Goal: Information Seeking & Learning: Learn about a topic

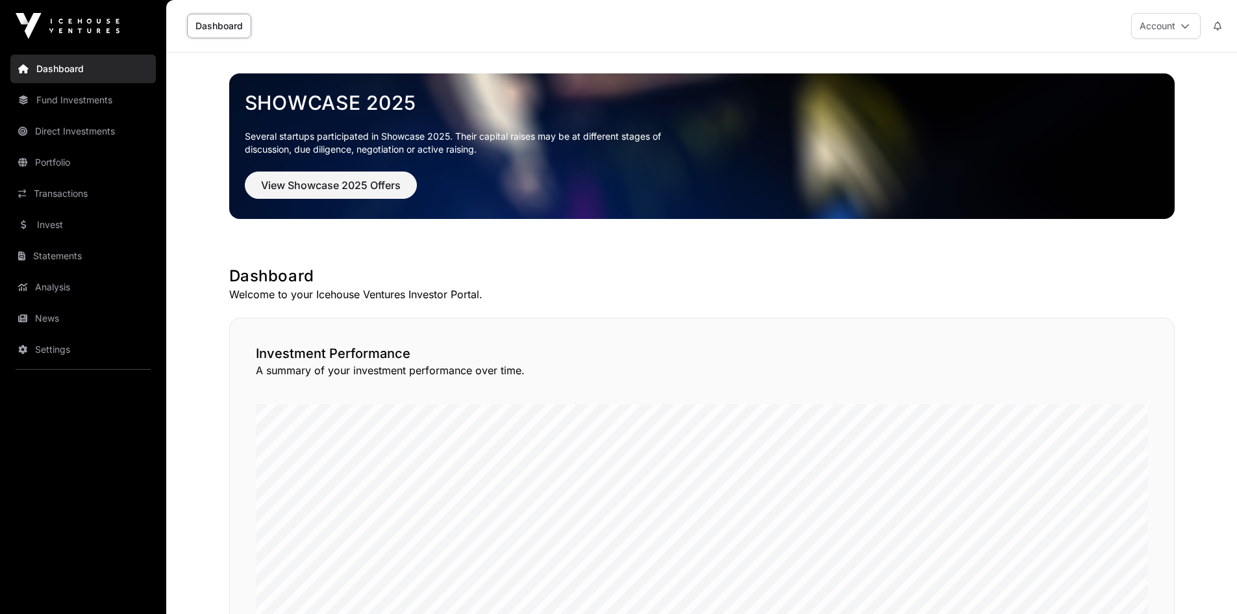
scroll to position [808, 0]
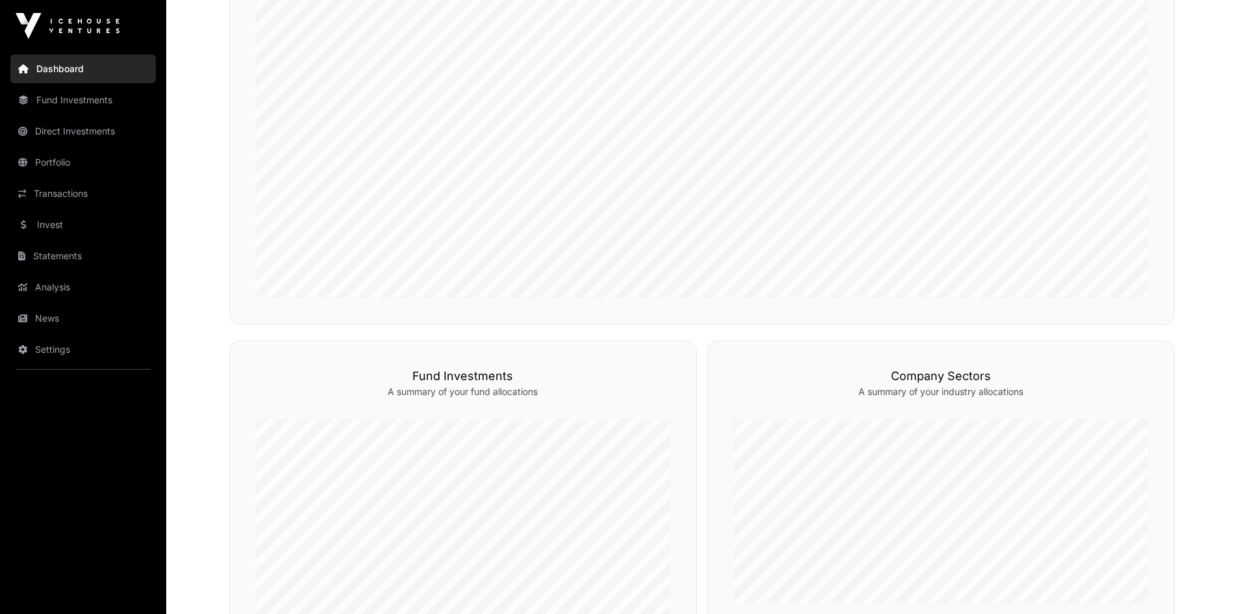
scroll to position [455, 0]
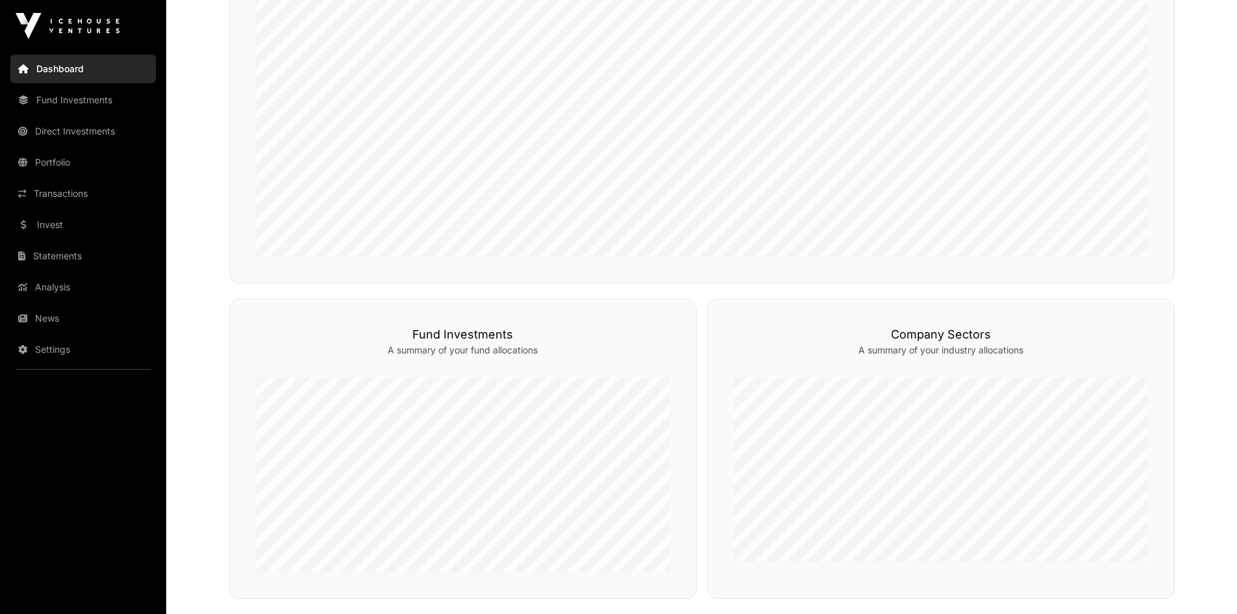
click at [56, 320] on link "News" at bounding box center [82, 318] width 145 height 29
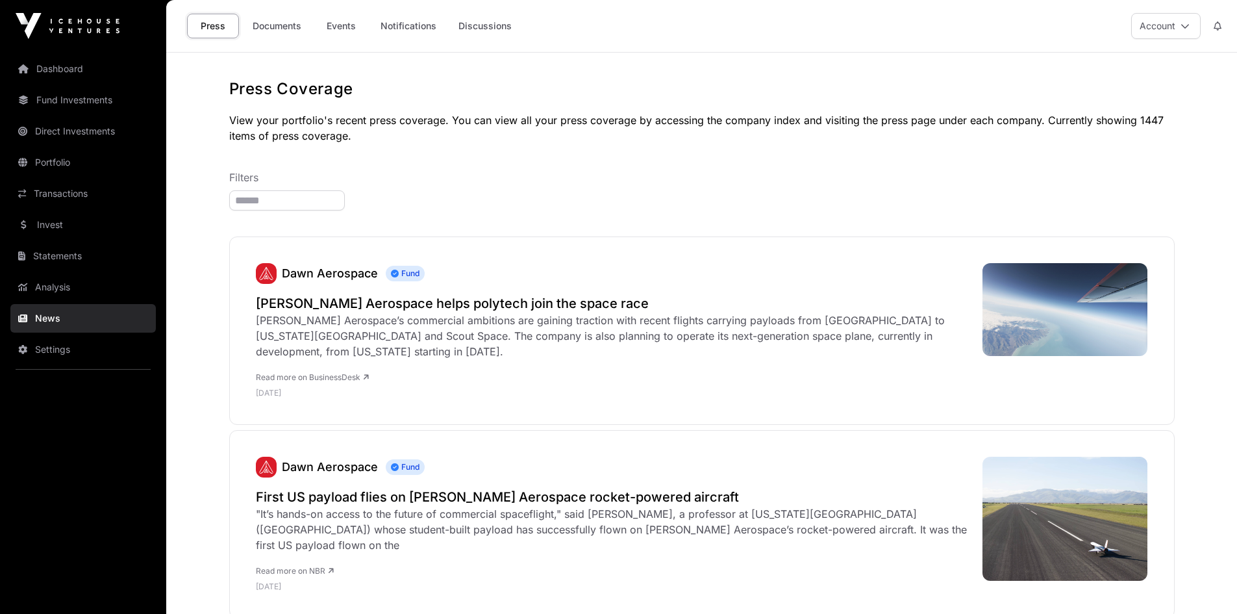
click at [283, 19] on link "Documents" at bounding box center [277, 26] width 66 height 25
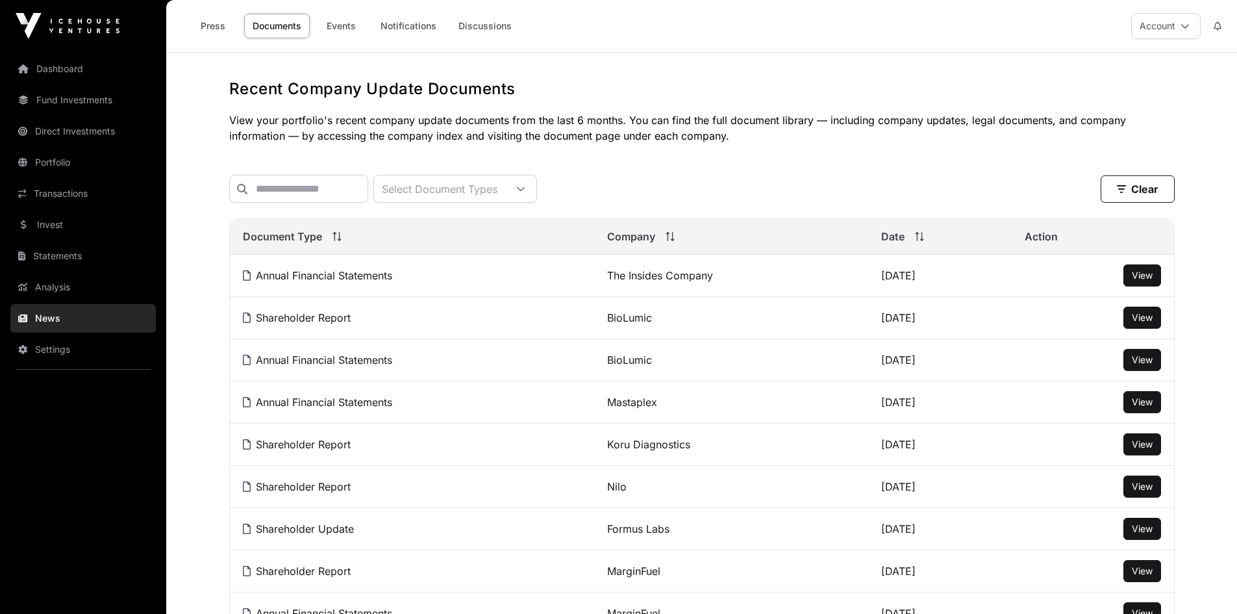
click at [336, 20] on link "Events" at bounding box center [341, 26] width 52 height 25
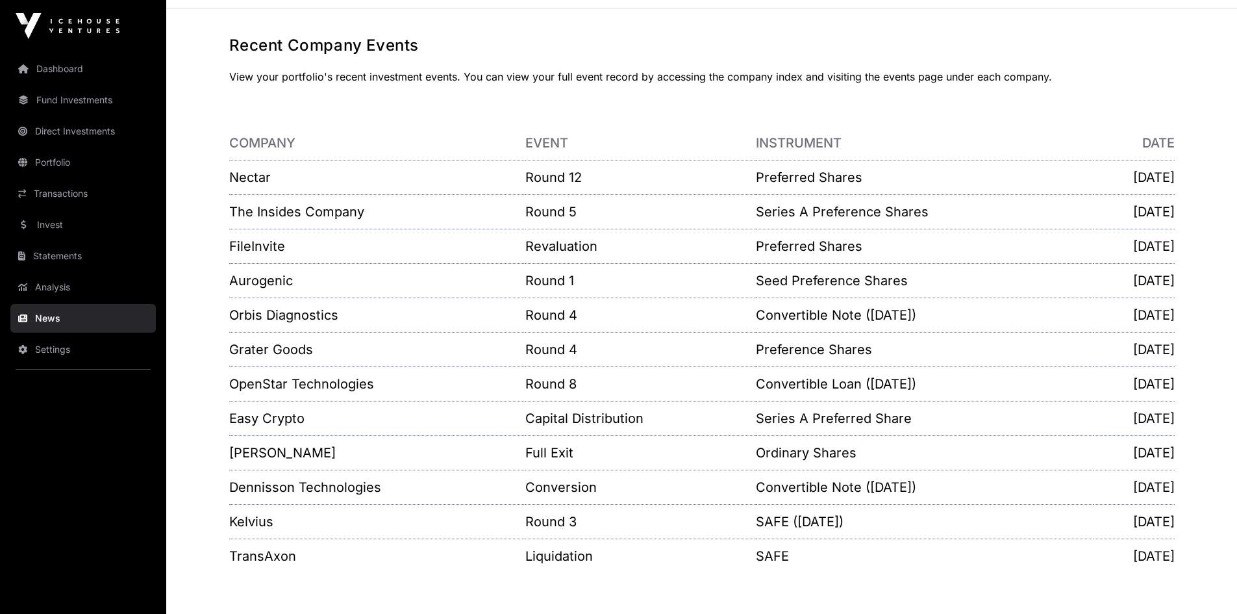
scroll to position [65, 0]
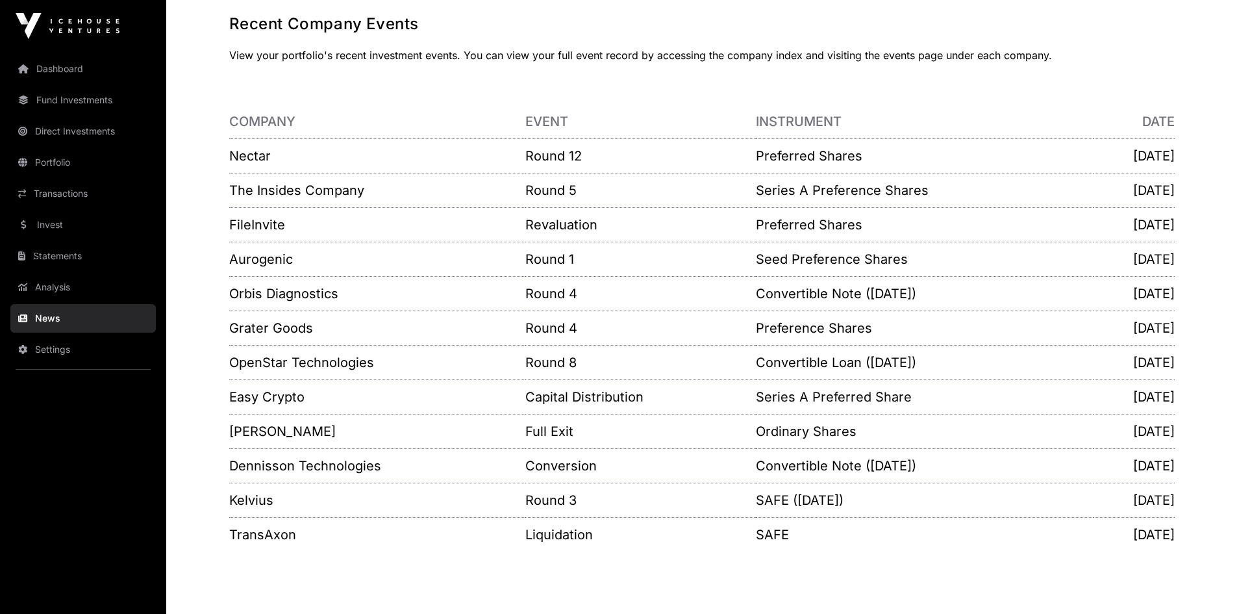
click at [47, 286] on link "Analysis" at bounding box center [82, 287] width 145 height 29
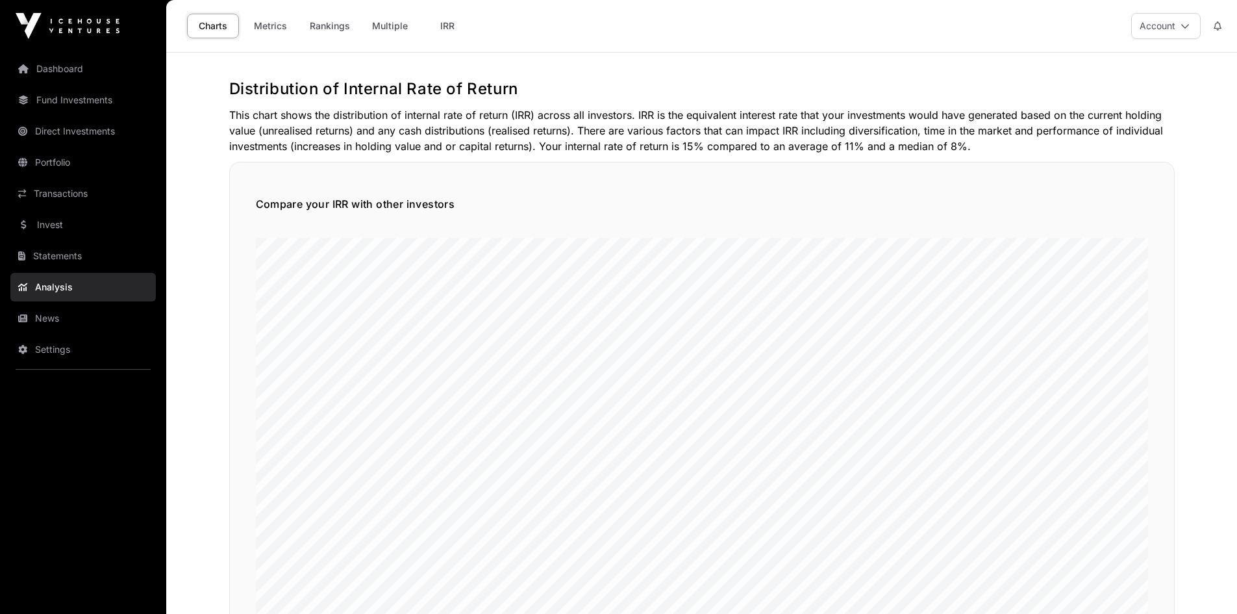
click at [53, 230] on link "Invest" at bounding box center [82, 224] width 145 height 29
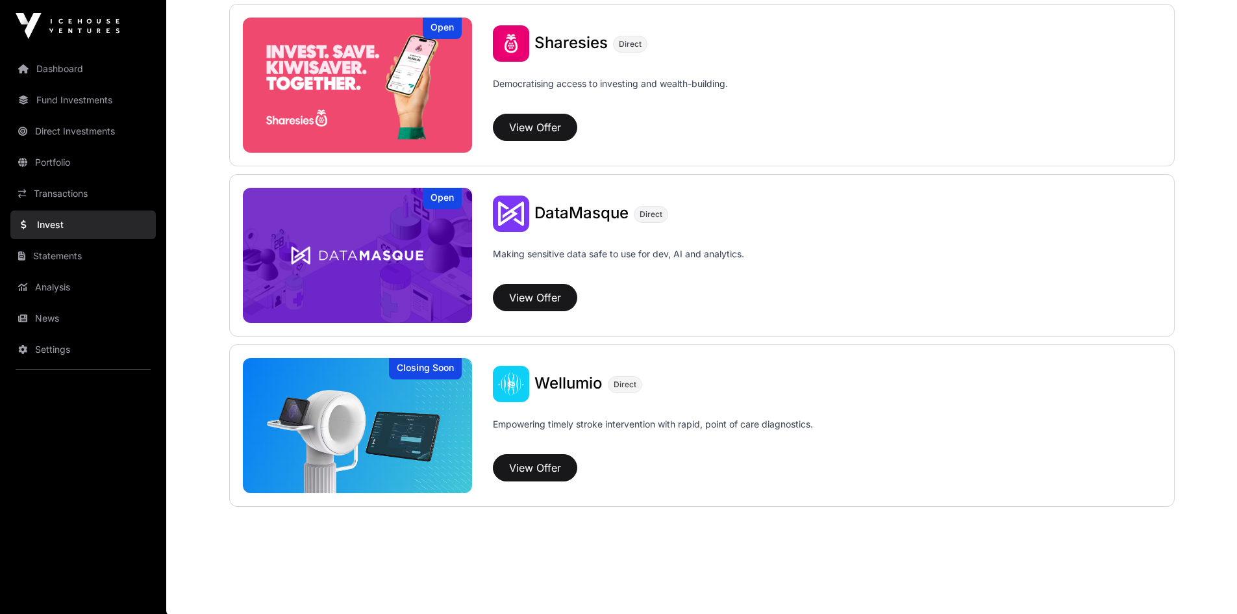
scroll to position [1696, 0]
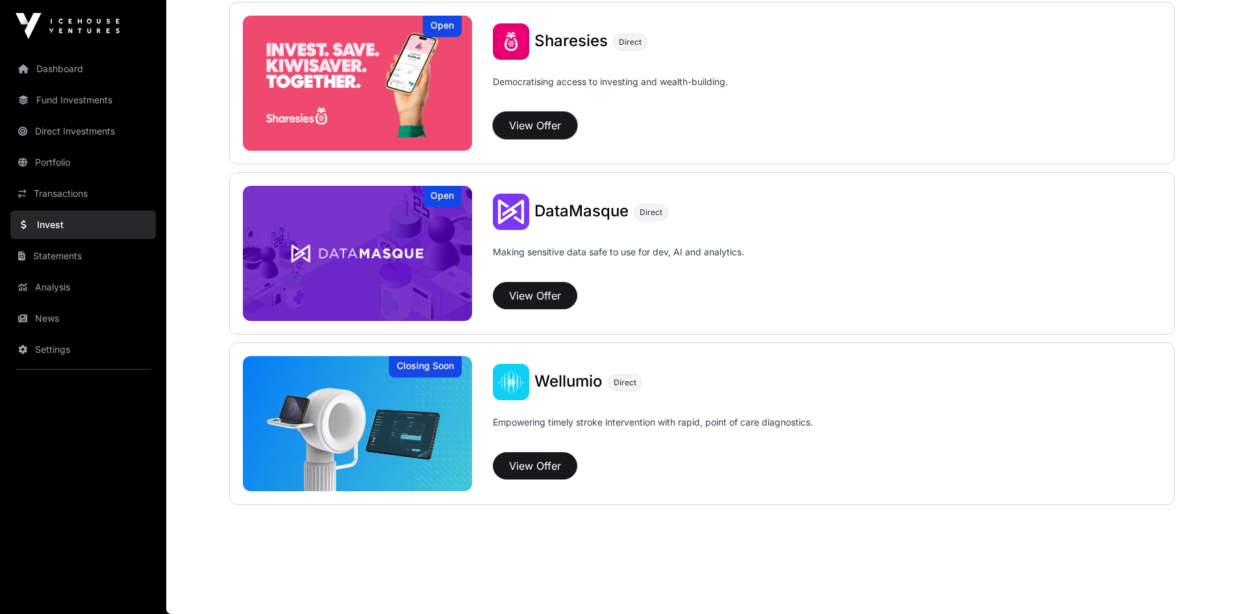
click at [523, 126] on button "View Offer" at bounding box center [535, 125] width 84 height 27
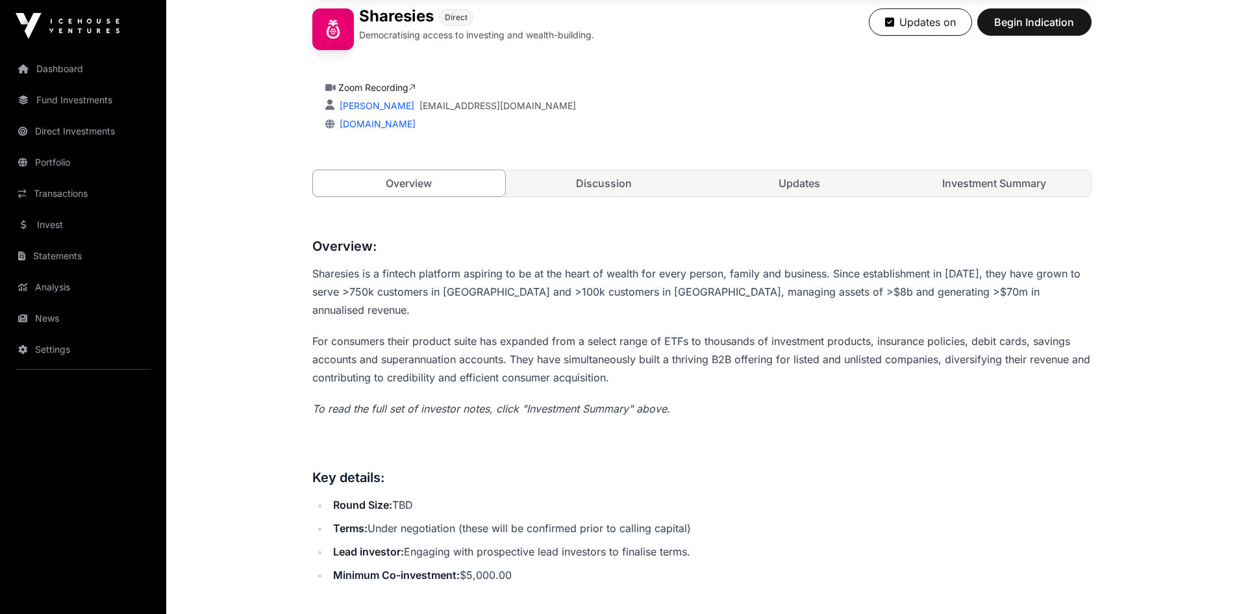
scroll to position [390, 0]
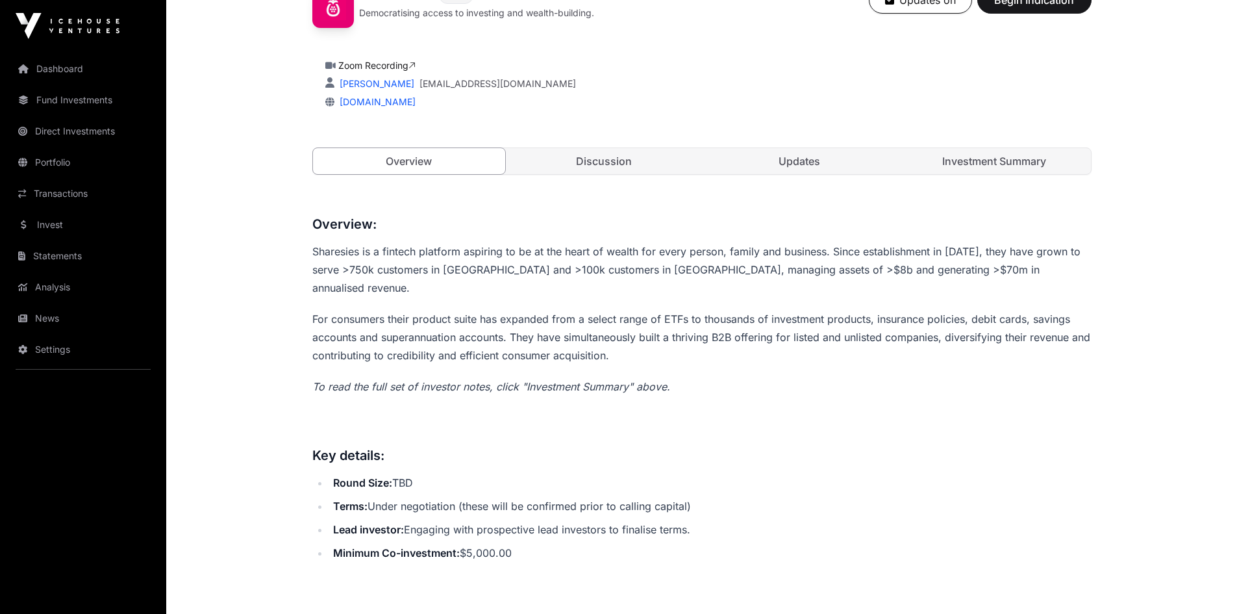
click at [620, 156] on link "Discussion" at bounding box center [604, 161] width 193 height 26
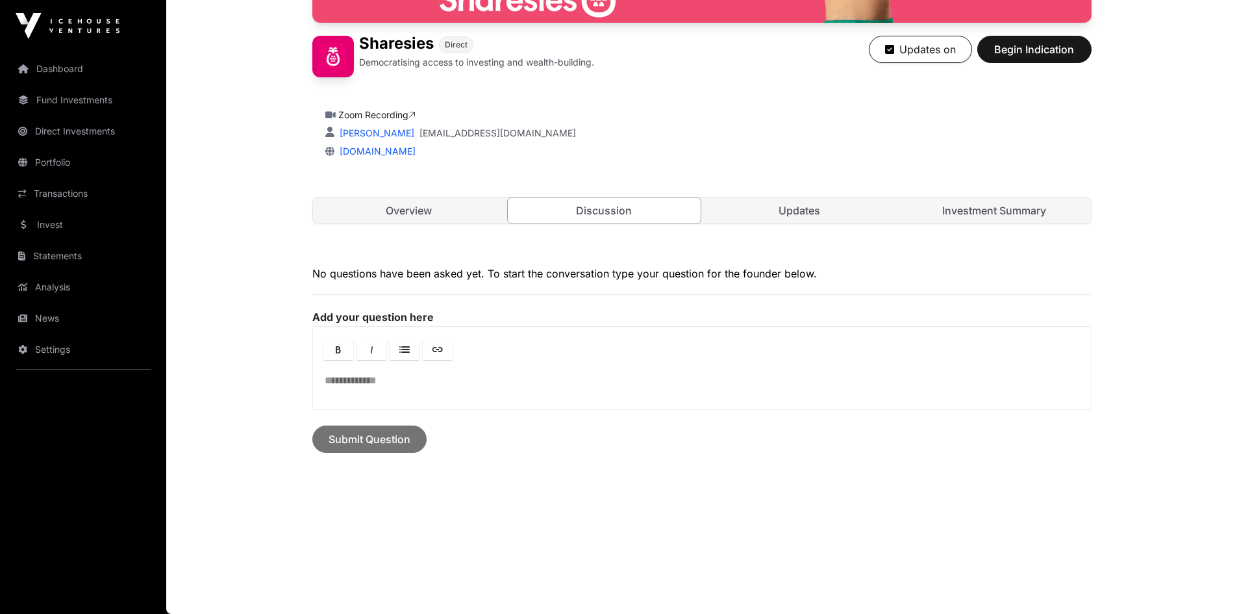
scroll to position [340, 0]
click at [822, 200] on link "Updates" at bounding box center [799, 210] width 193 height 26
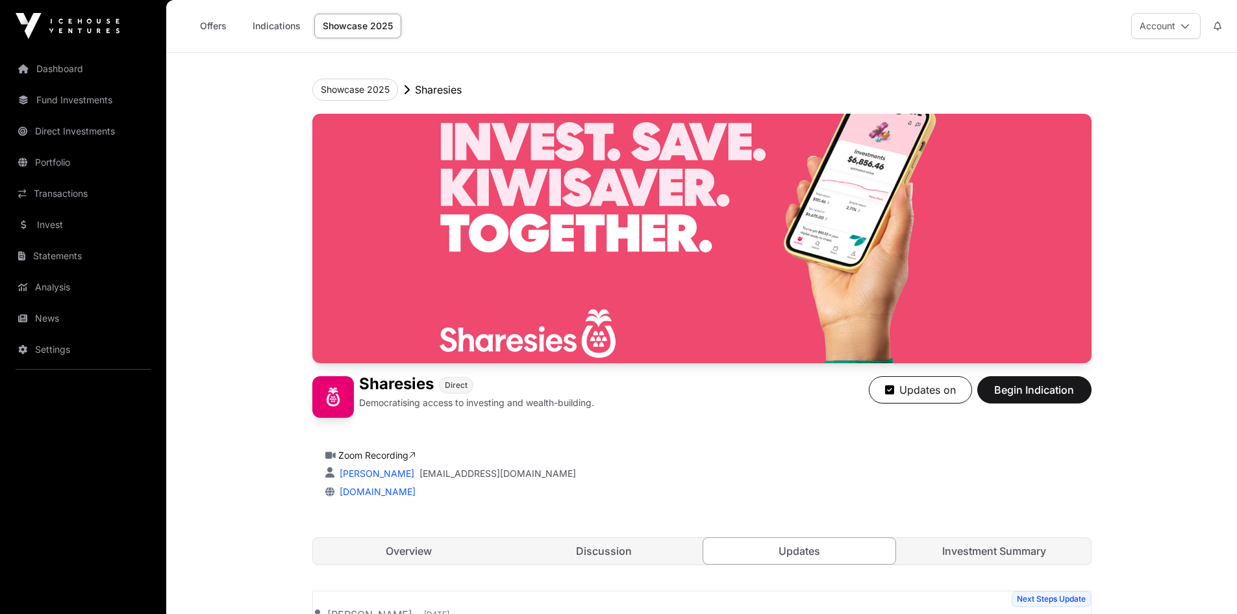
click at [206, 28] on link "Offers" at bounding box center [213, 26] width 52 height 25
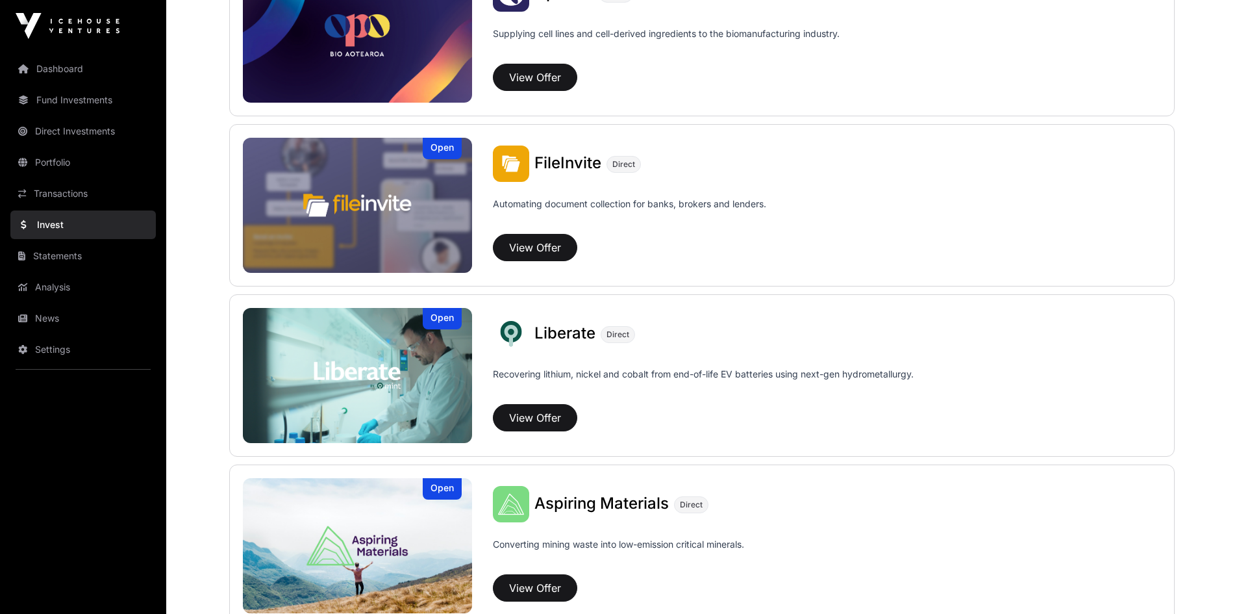
scroll to position [722, 0]
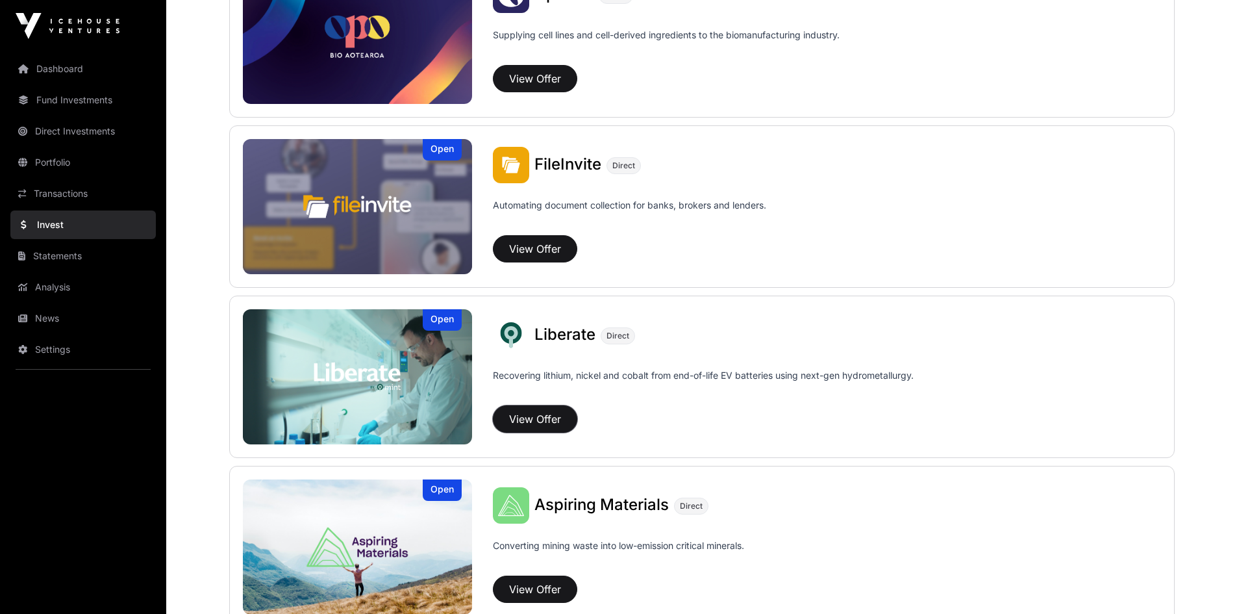
click at [537, 427] on button "View Offer" at bounding box center [535, 418] width 84 height 27
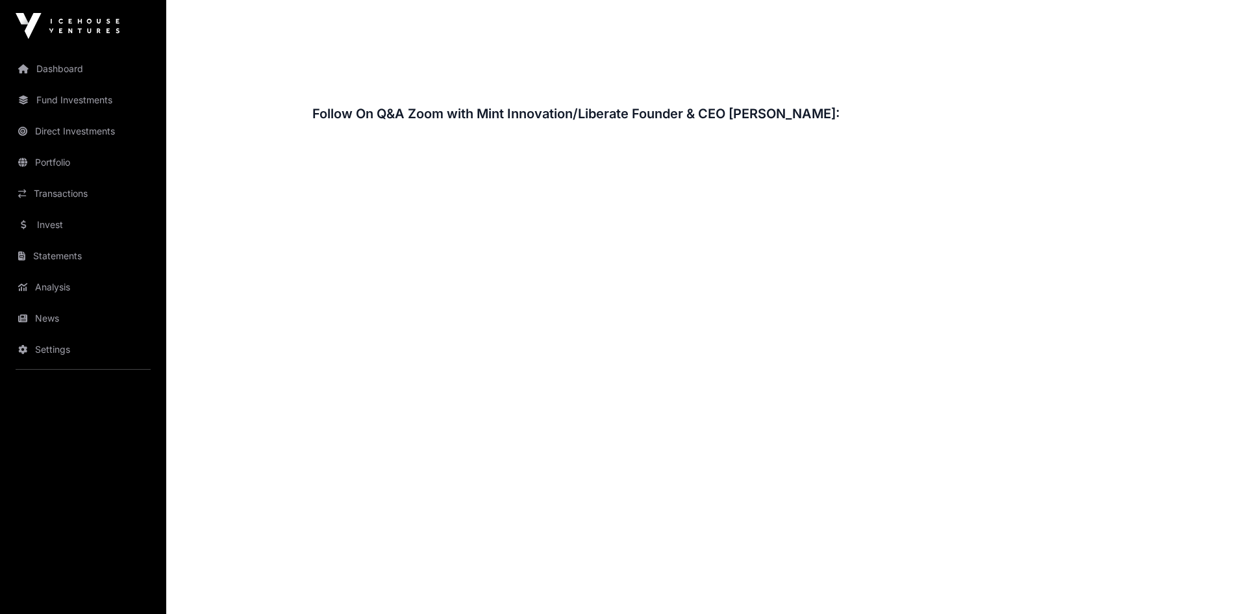
scroll to position [2013, 0]
